Goal: Information Seeking & Learning: Stay updated

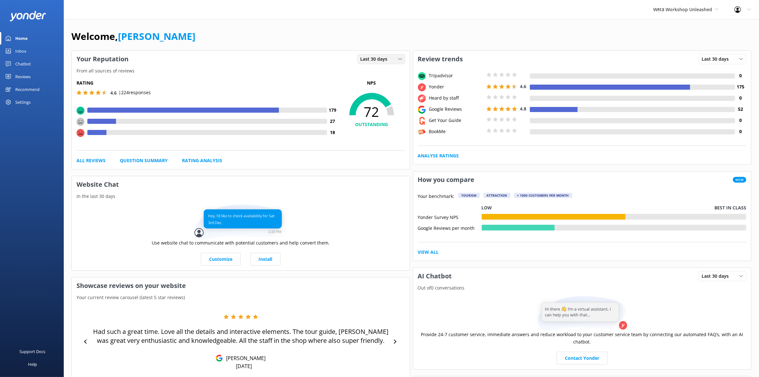
click at [385, 57] on span "Last 30 days" at bounding box center [376, 58] width 31 height 7
click at [378, 68] on link "Last 7 days" at bounding box center [386, 72] width 57 height 13
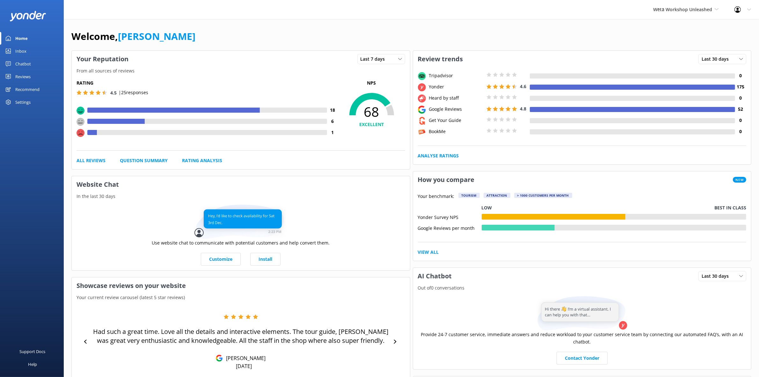
click at [33, 62] on link "Chatbot" at bounding box center [32, 63] width 64 height 13
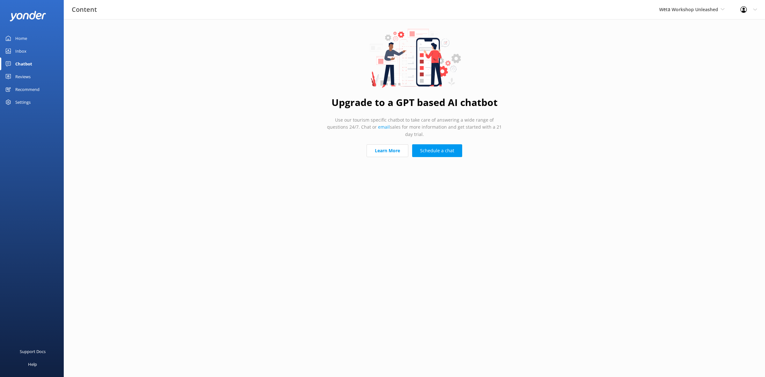
click at [29, 81] on div "Reviews" at bounding box center [22, 76] width 15 height 13
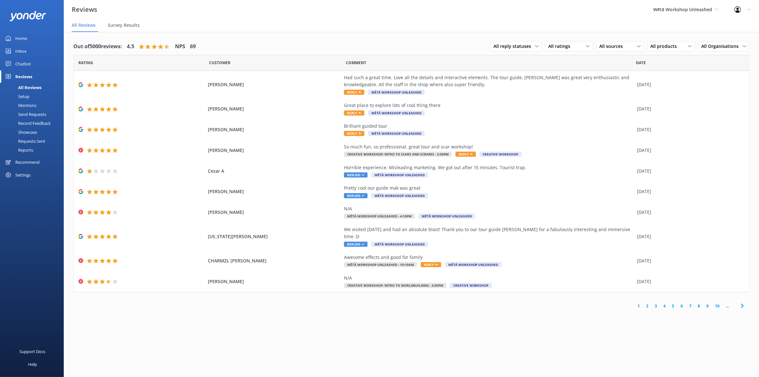
click at [647, 303] on link "2" at bounding box center [647, 306] width 9 height 6
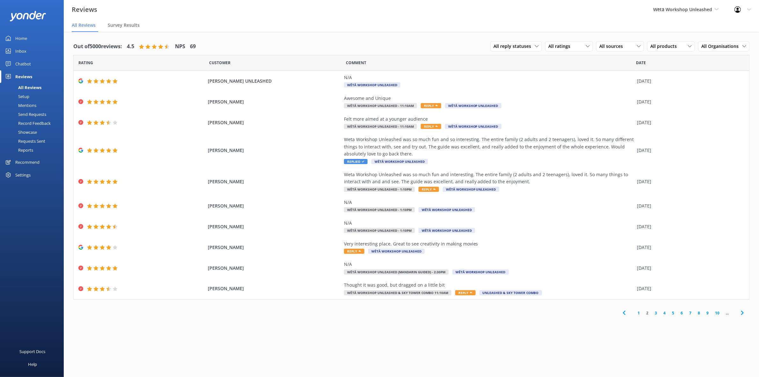
click at [656, 314] on link "3" at bounding box center [656, 313] width 9 height 6
